Goal: Navigation & Orientation: Find specific page/section

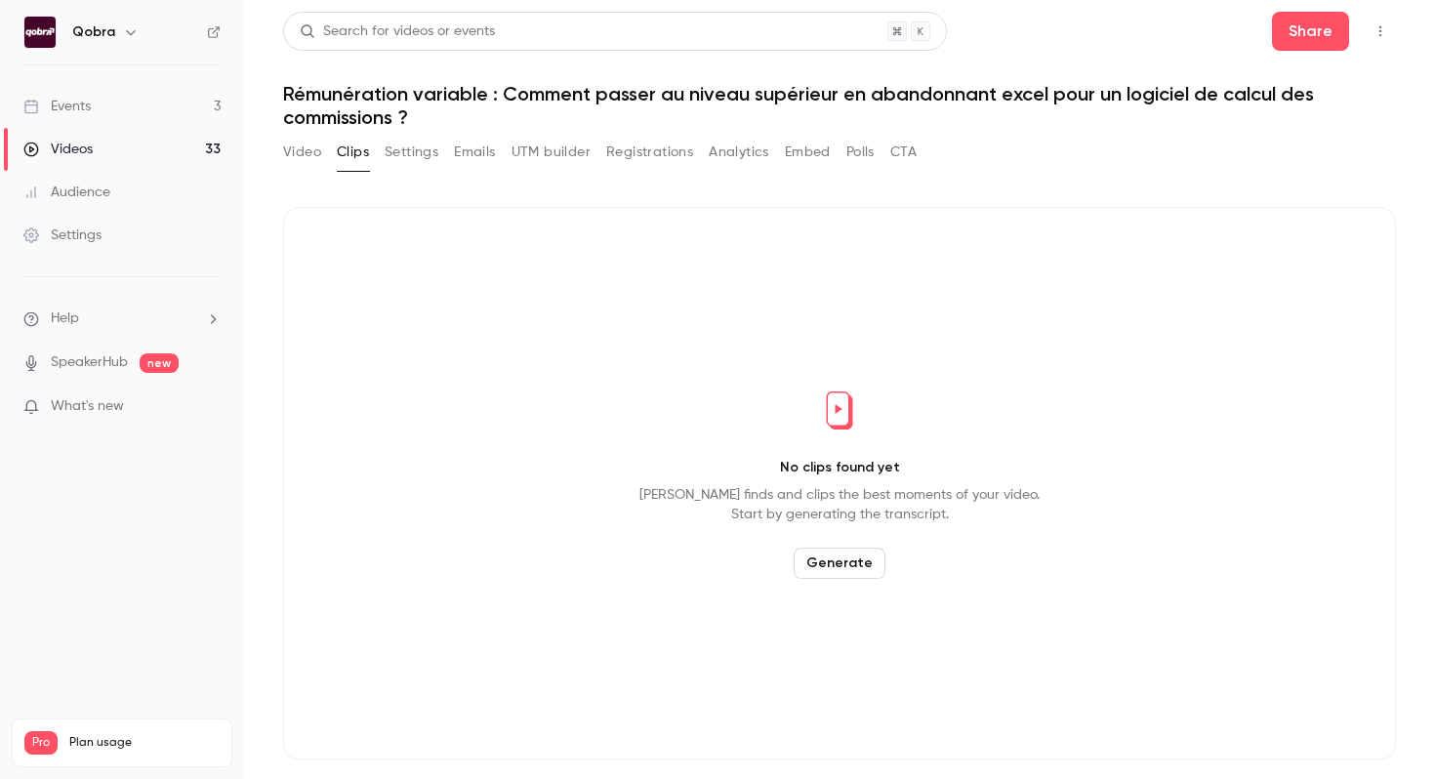
click at [206, 102] on link "Events 3" at bounding box center [122, 106] width 244 height 43
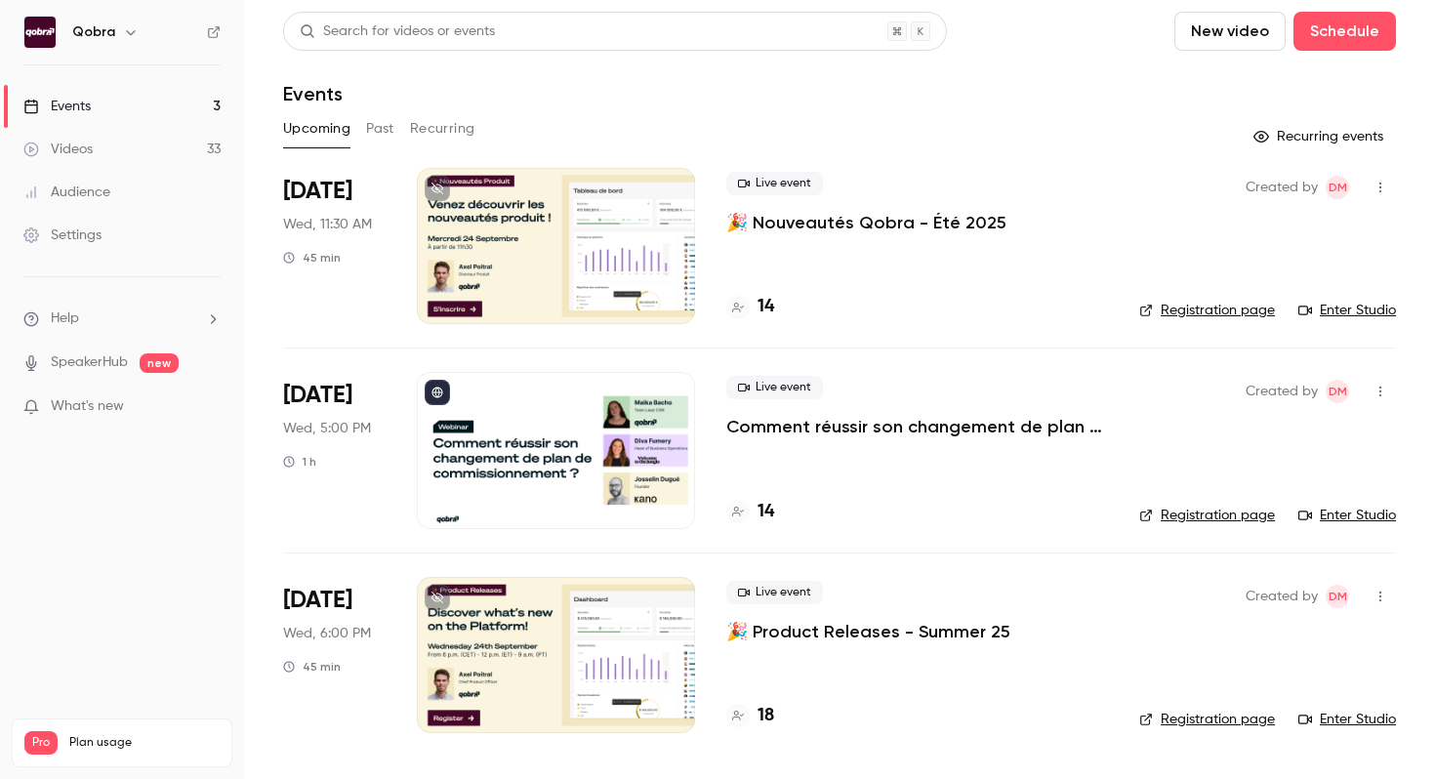
click at [764, 517] on h4 "14" at bounding box center [766, 512] width 17 height 26
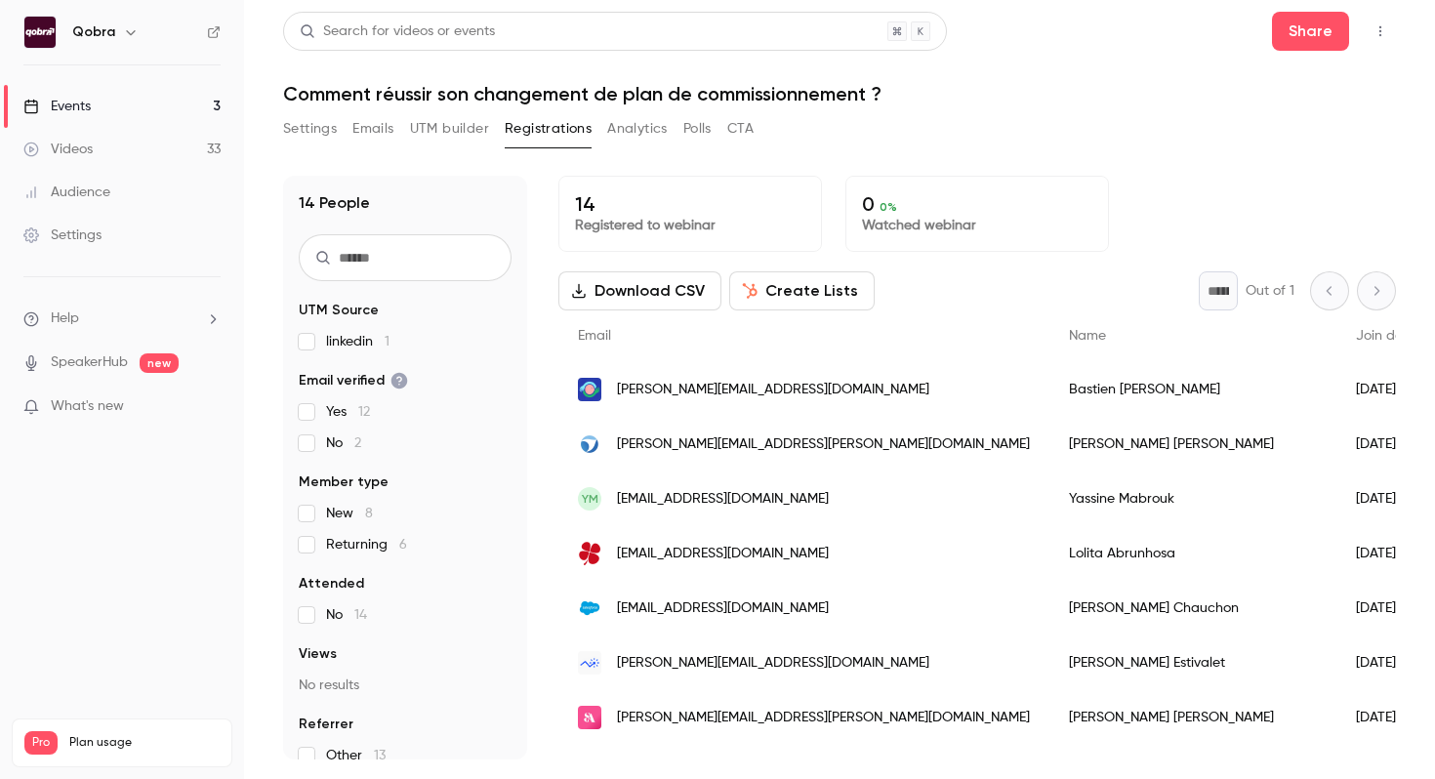
click at [307, 130] on button "Settings" at bounding box center [310, 128] width 54 height 31
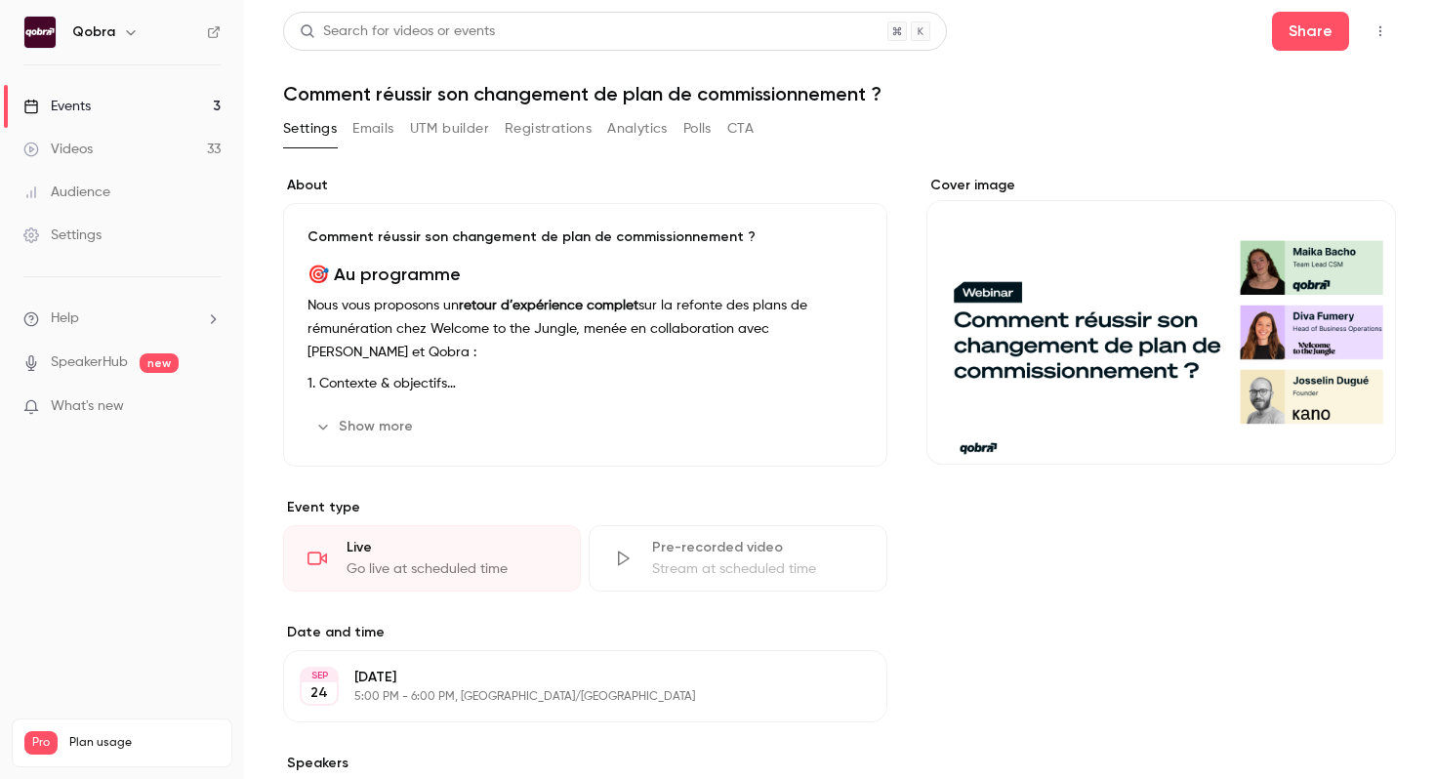
click at [148, 90] on link "Events 3" at bounding box center [122, 106] width 244 height 43
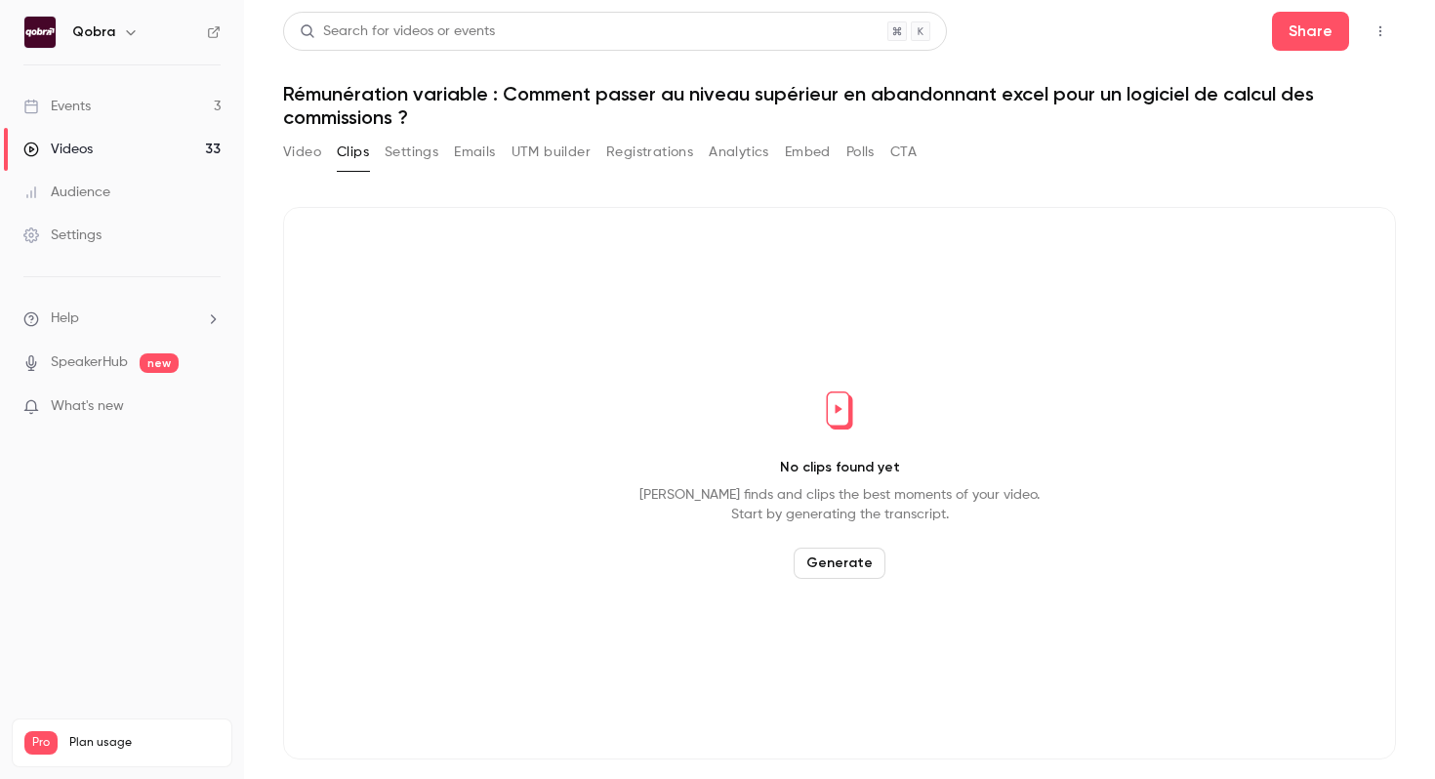
click at [204, 104] on link "Events 3" at bounding box center [122, 106] width 244 height 43
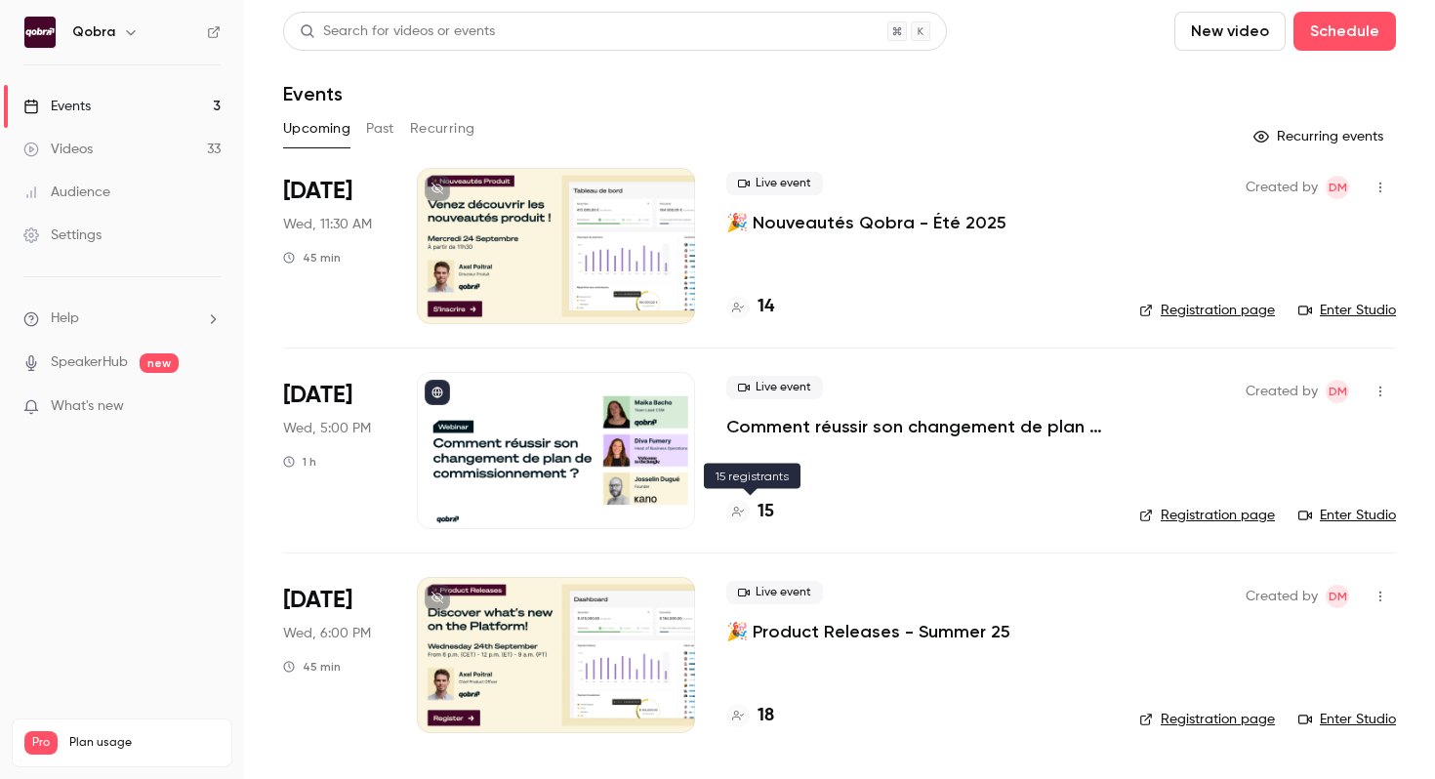
click at [767, 512] on h4 "15" at bounding box center [766, 512] width 17 height 26
click at [769, 512] on h4 "16" at bounding box center [766, 512] width 17 height 26
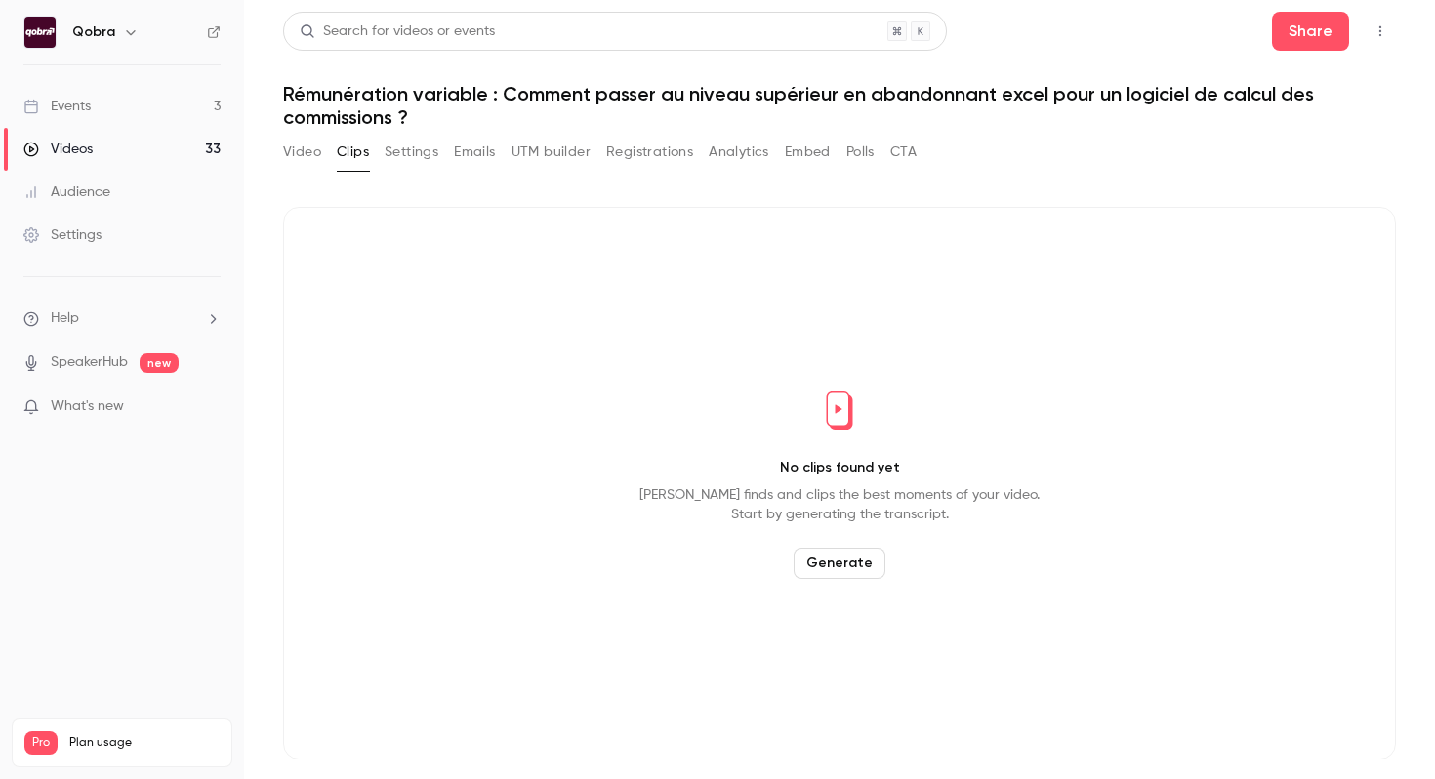
click at [186, 95] on link "Events 3" at bounding box center [122, 106] width 244 height 43
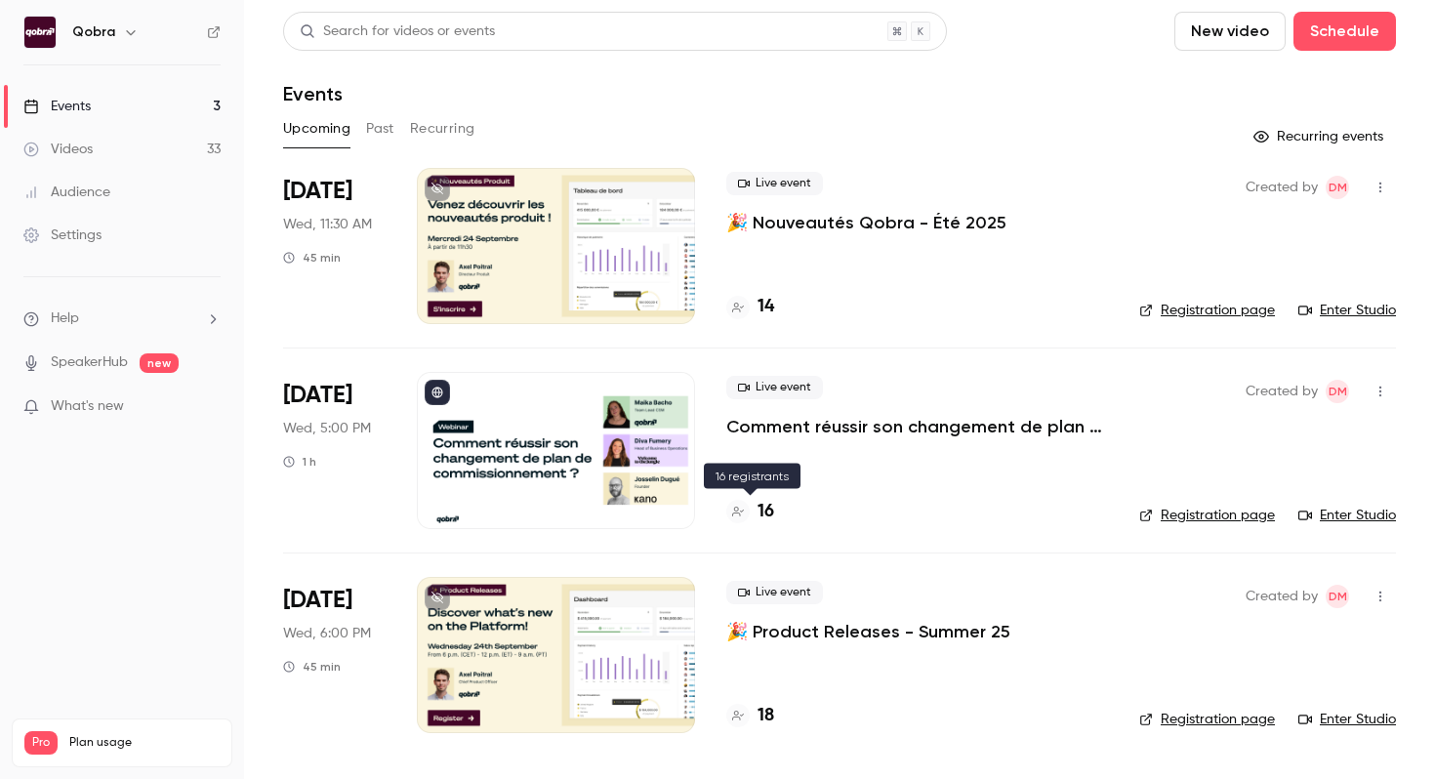
click at [772, 512] on h4 "16" at bounding box center [766, 512] width 17 height 26
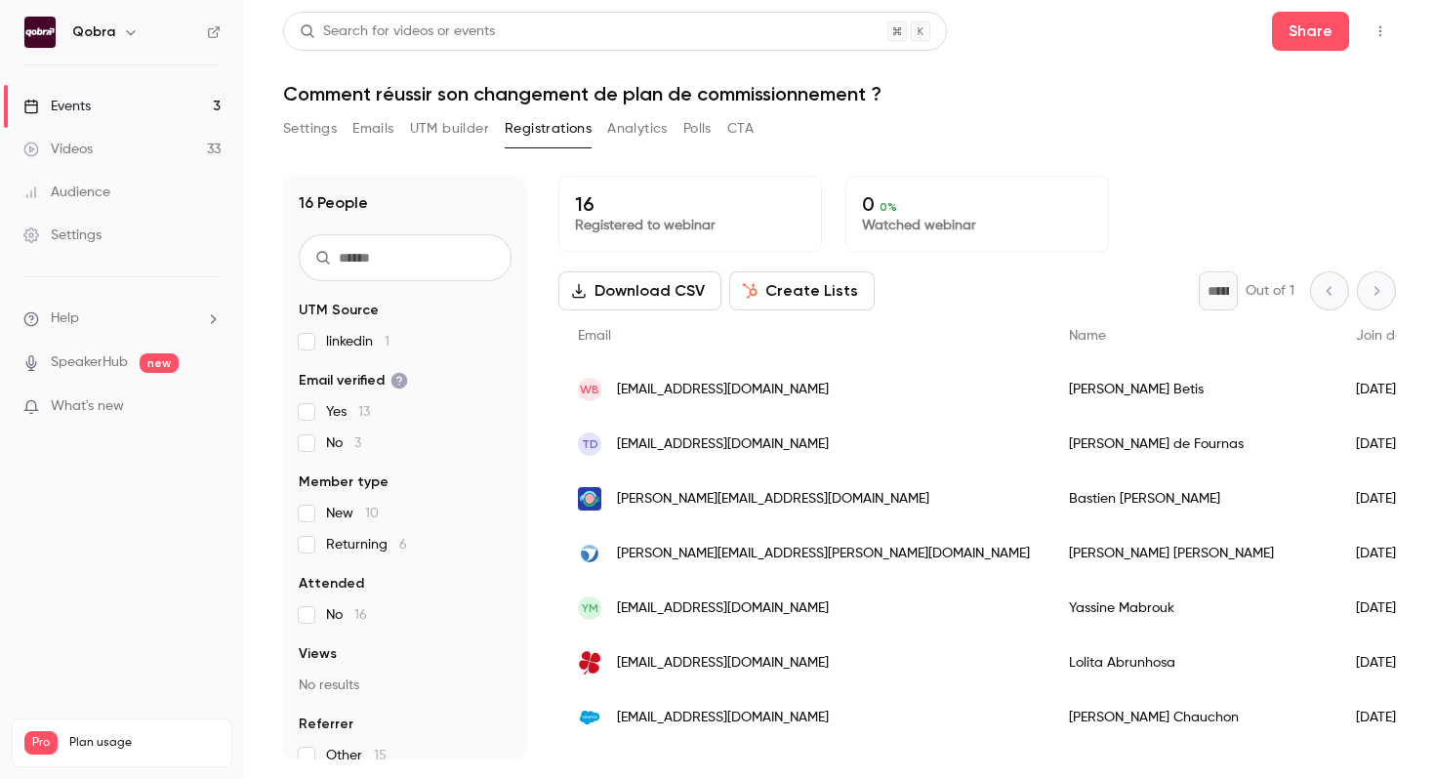
click at [83, 109] on div "Events" at bounding box center [56, 107] width 67 height 20
